Goal: Task Accomplishment & Management: Manage account settings

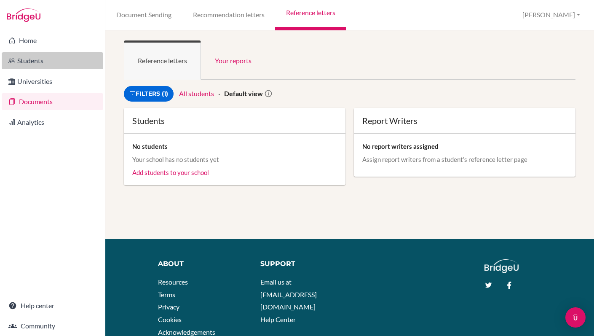
click at [20, 63] on link "Students" at bounding box center [53, 60] width 102 height 17
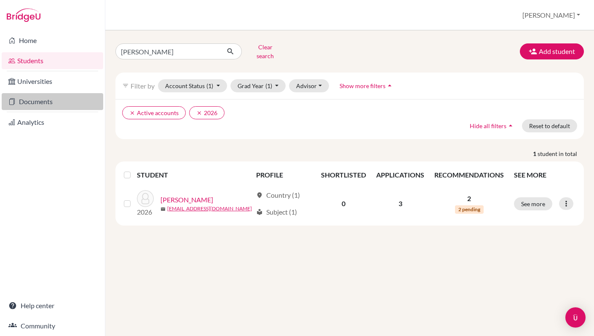
click at [47, 103] on link "Documents" at bounding box center [53, 101] width 102 height 17
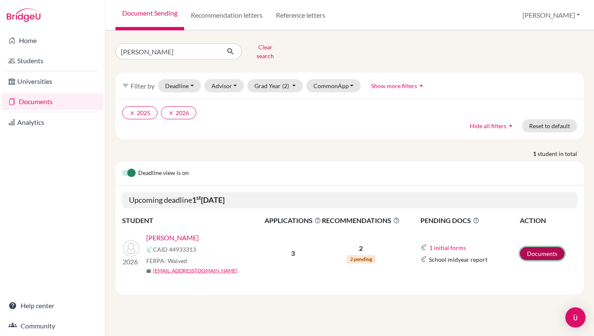
click at [548, 247] on link "Documents" at bounding box center [542, 253] width 45 height 13
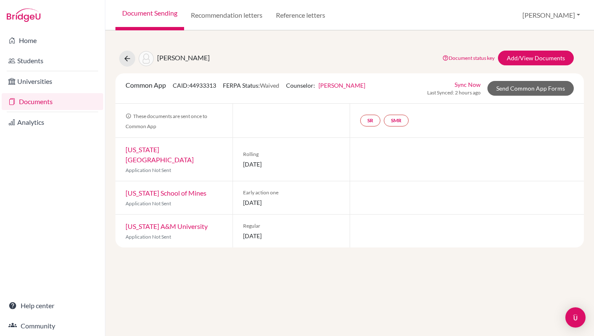
click at [172, 148] on link "Texas Tech University" at bounding box center [160, 154] width 68 height 18
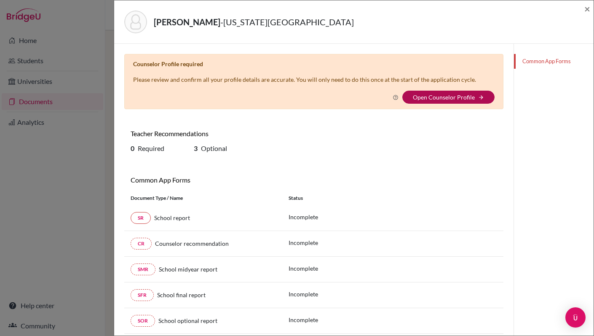
click at [449, 99] on link "Open Counselor Profile" at bounding box center [444, 97] width 62 height 7
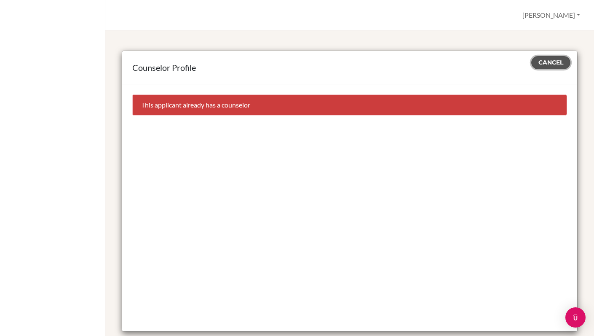
click at [552, 62] on span "Cancel" at bounding box center [551, 63] width 25 height 8
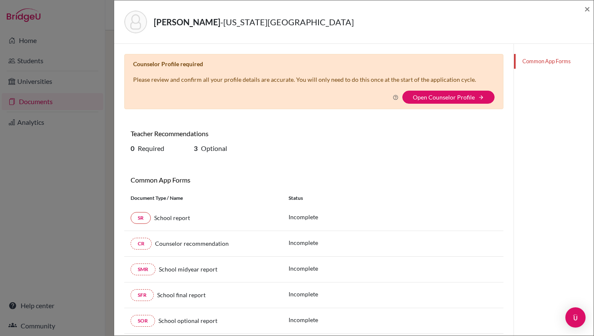
click at [556, 59] on link "Common App Forms" at bounding box center [554, 61] width 80 height 15
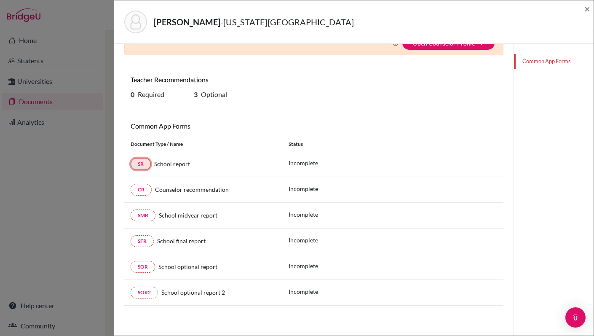
click at [144, 163] on link "SR" at bounding box center [141, 164] width 20 height 12
click at [142, 190] on link "CR" at bounding box center [141, 190] width 21 height 12
click at [141, 186] on link "CR" at bounding box center [141, 190] width 21 height 12
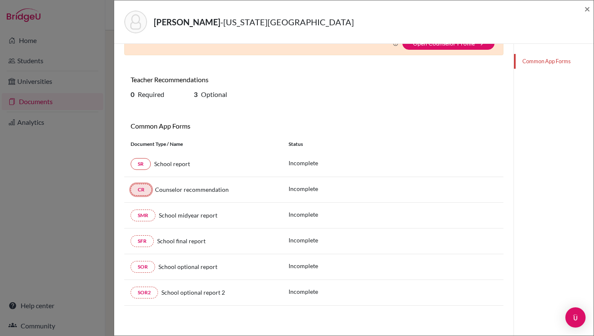
click at [141, 186] on link "CR" at bounding box center [141, 190] width 21 height 12
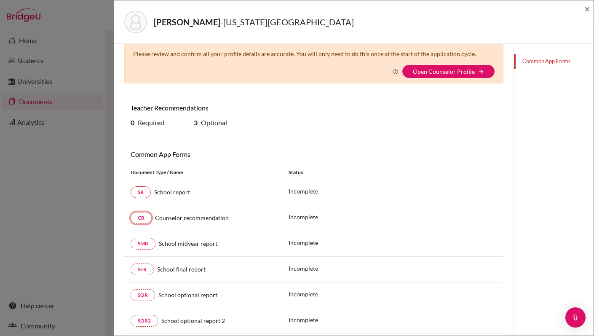
scroll to position [0, 0]
